Goal: Use online tool/utility: Use online tool/utility

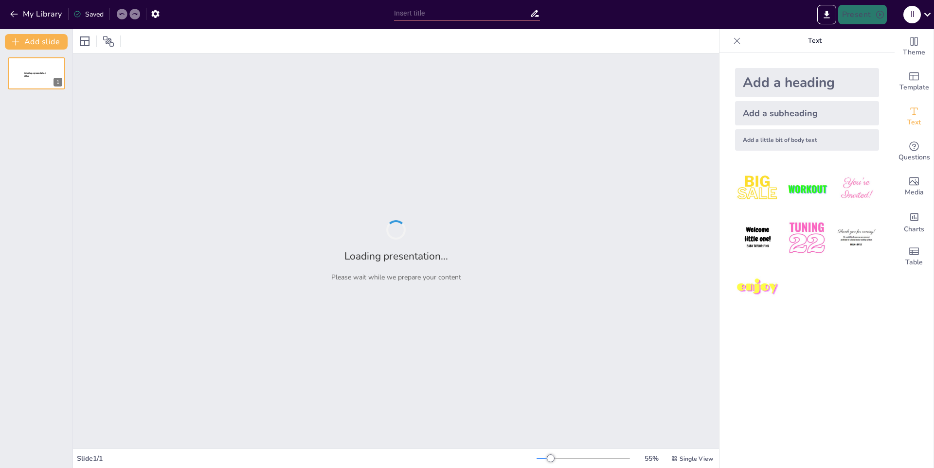
type input "Historia y Evolución del Voleibol"
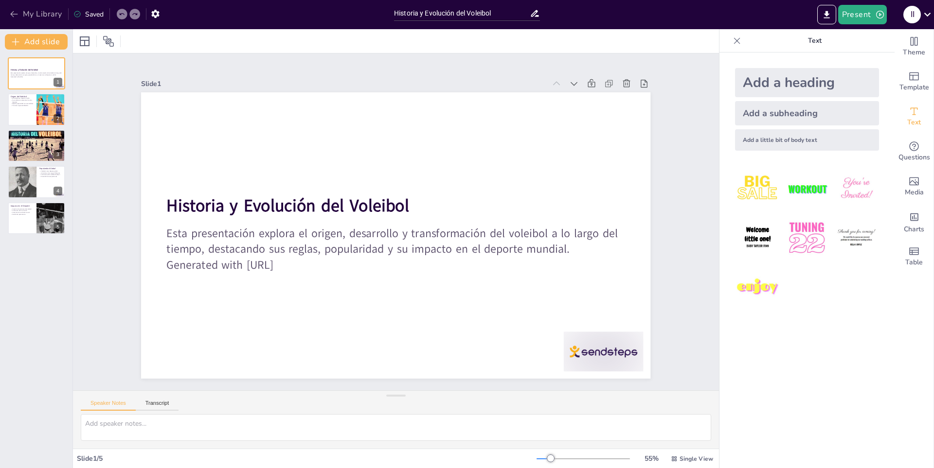
click at [32, 15] on button "My Library" at bounding box center [36, 14] width 59 height 16
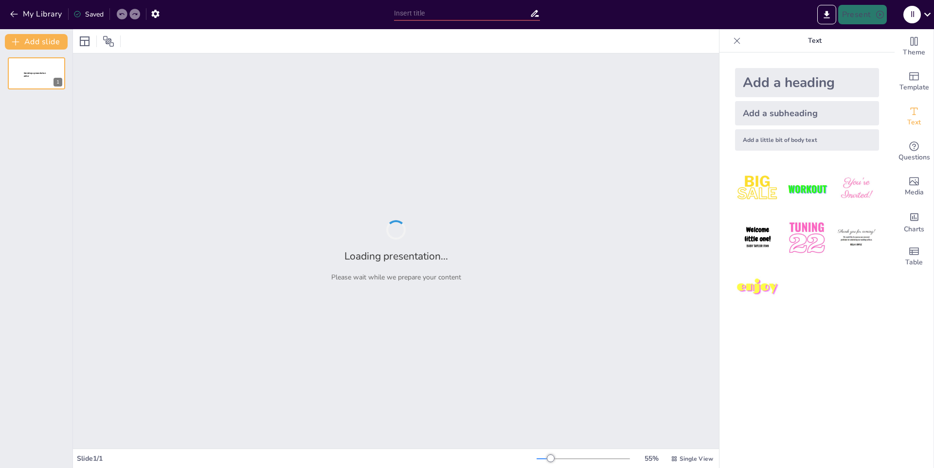
type input "Reglas fundamentales del baloncesto"
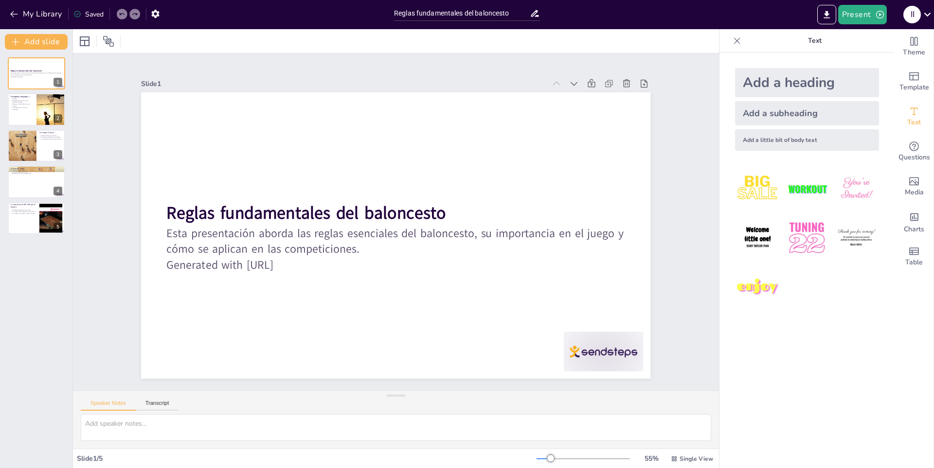
click at [51, 6] on div "My Library Saved" at bounding box center [82, 14] width 164 height 18
click at [51, 12] on button "My Library" at bounding box center [36, 14] width 59 height 16
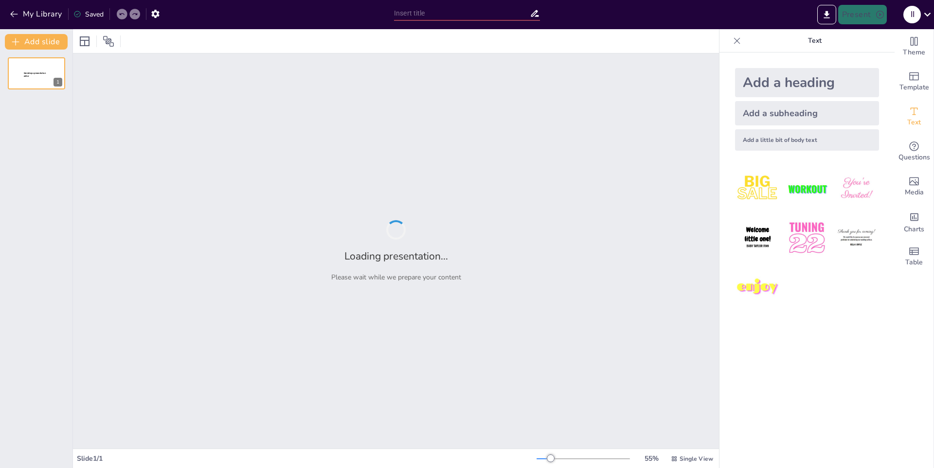
type input "Tácticas y Estrategias en el Fútbol Moderno"
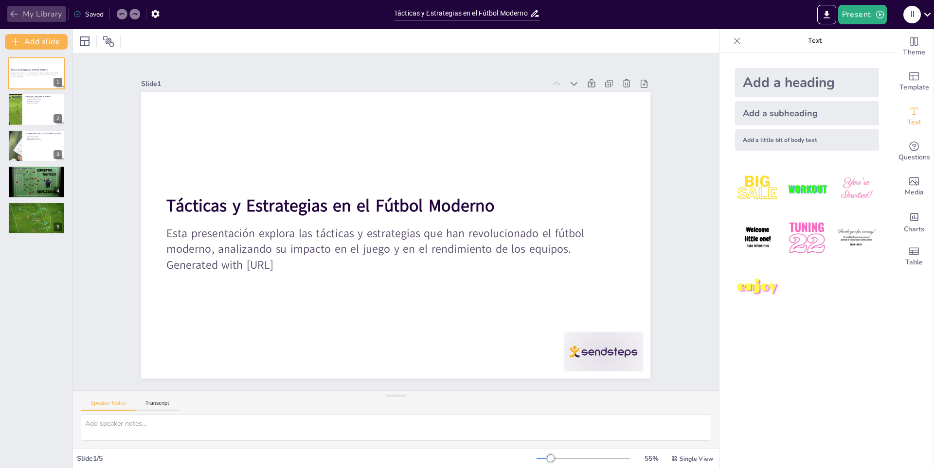
click at [31, 10] on button "My Library" at bounding box center [36, 14] width 59 height 16
